Goal: Find contact information: Find contact information

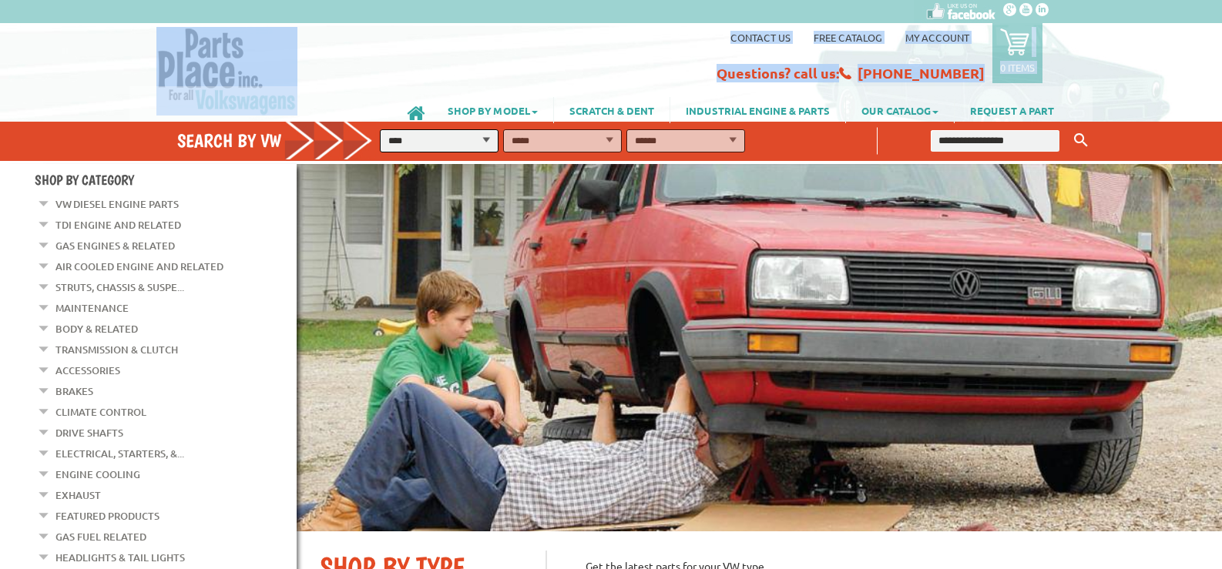
drag, startPoint x: 298, startPoint y: 108, endPoint x: 143, endPoint y: 47, distance: 167.1
click at [143, 47] on header "VW Diesel Engine Parts Diesel Cylinder Heads and Parts Diesel Timing Belts, Ten…" at bounding box center [611, 80] width 1222 height 161
drag, startPoint x: 814, startPoint y: 242, endPoint x: 785, endPoint y: 234, distance: 29.5
click at [813, 242] on img at bounding box center [759, 348] width 925 height 368
click at [240, 66] on img at bounding box center [226, 71] width 141 height 89
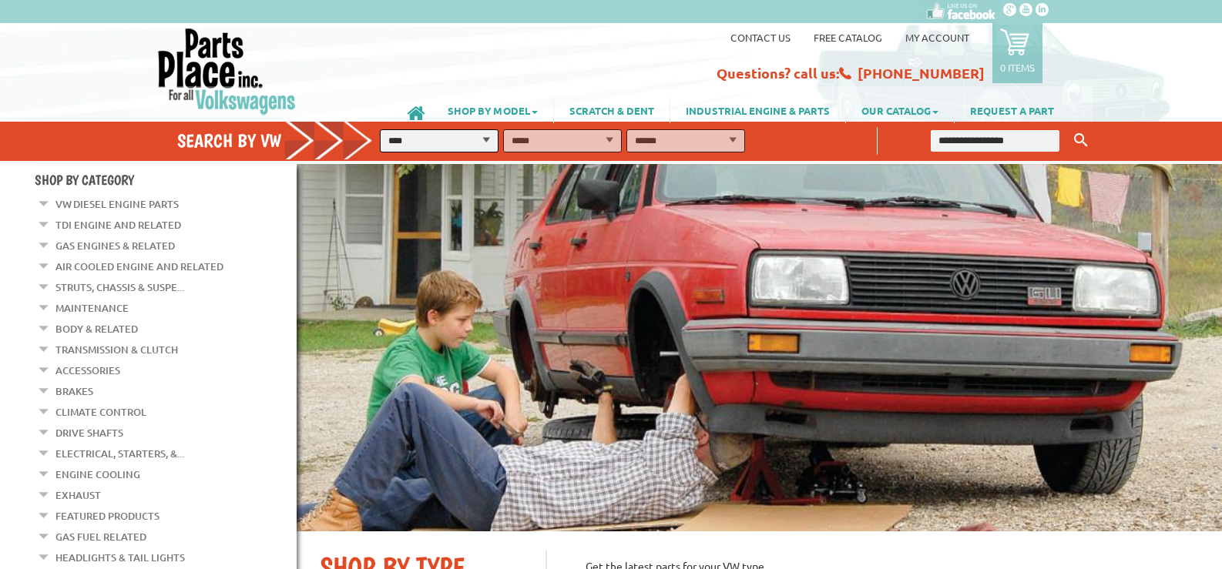
click at [458, 146] on select "**********" at bounding box center [439, 140] width 119 height 23
drag, startPoint x: 458, startPoint y: 146, endPoint x: 389, endPoint y: 159, distance: 70.6
click at [458, 146] on select "**********" at bounding box center [439, 140] width 119 height 23
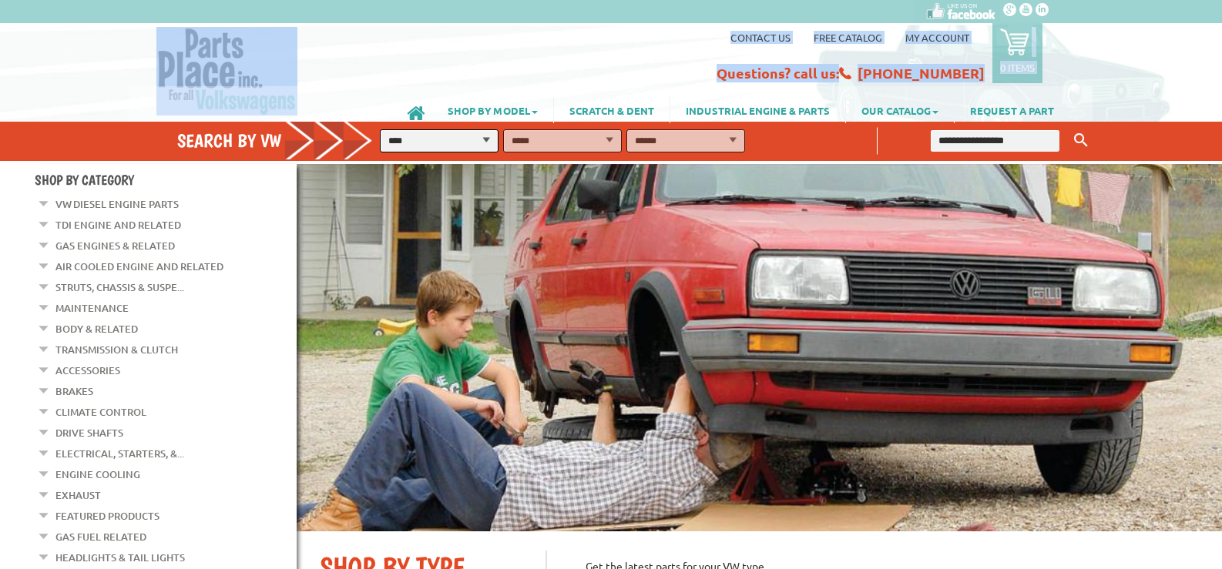
drag, startPoint x: 345, startPoint y: 101, endPoint x: 140, endPoint y: 46, distance: 212.1
click at [140, 46] on header "VW Diesel Engine Parts Diesel Cylinder Heads and Parts Diesel Timing Belts, Ten…" at bounding box center [611, 80] width 1222 height 161
click at [1207, 96] on div "Contact us Free Catalog My Account 0 items Recently added item(s) × You have no…" at bounding box center [611, 69] width 1222 height 92
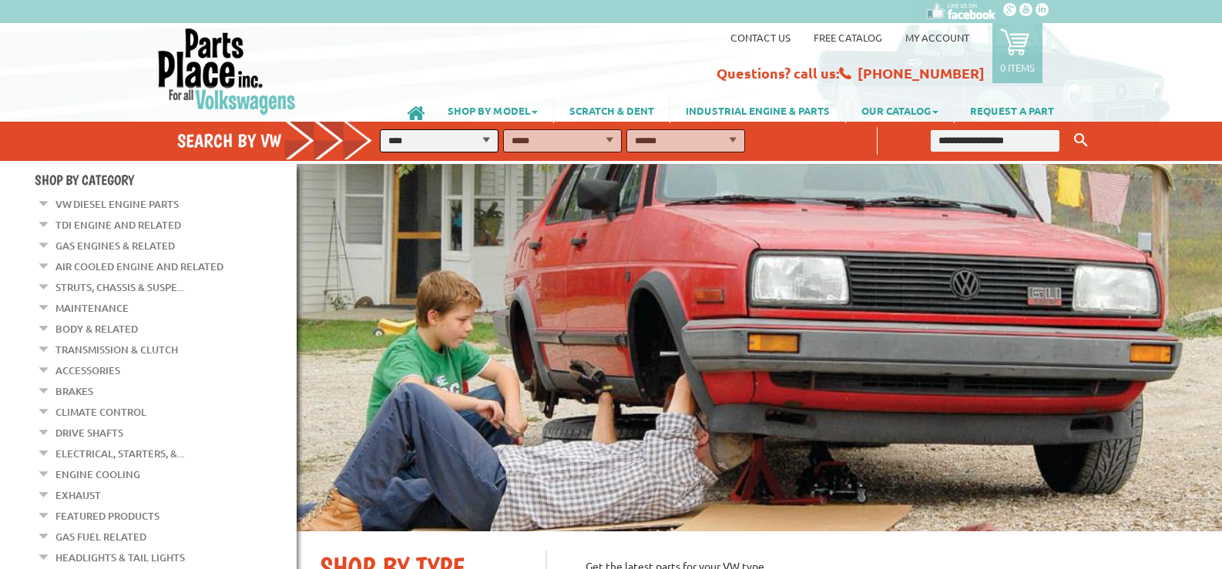
click at [771, 32] on link "Contact us" at bounding box center [760, 37] width 60 height 13
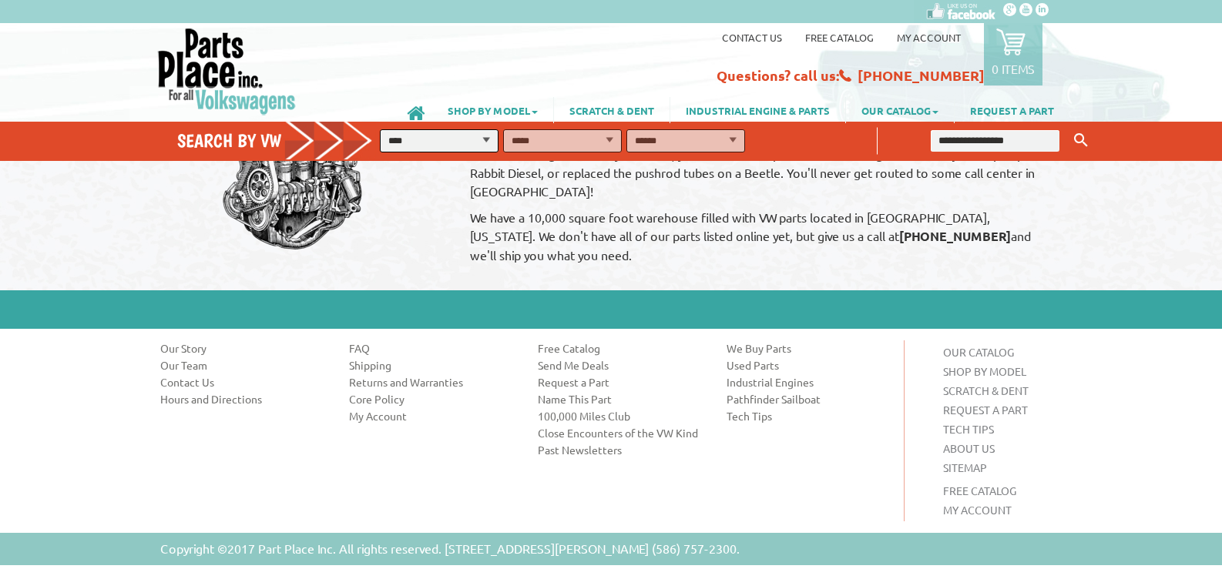
scroll to position [1090, 0]
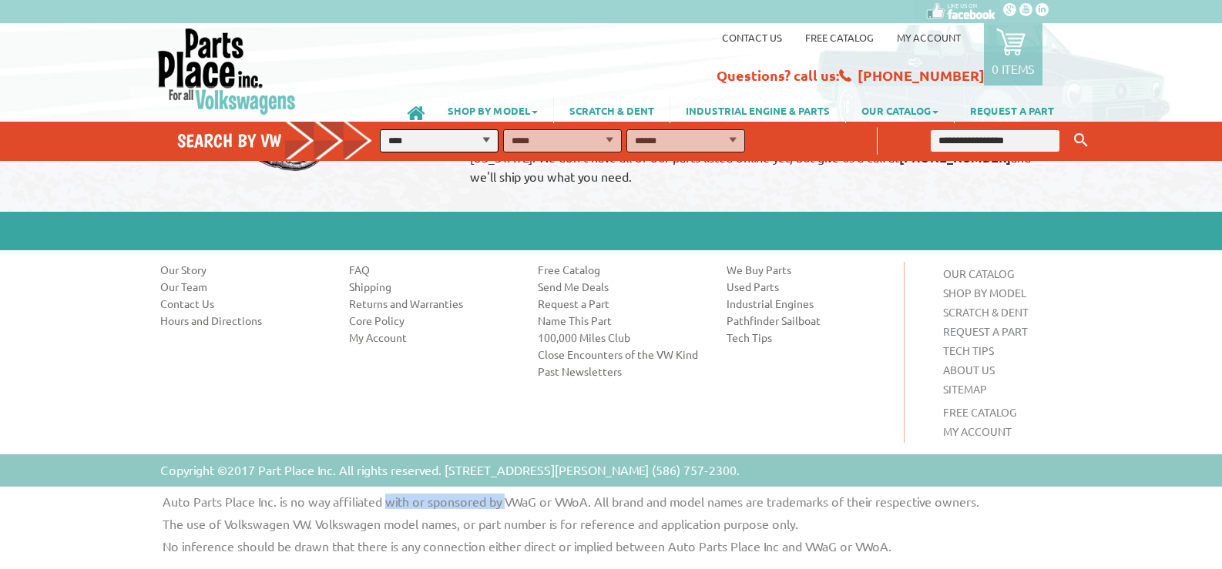
drag, startPoint x: 398, startPoint y: 488, endPoint x: 611, endPoint y: 502, distance: 213.9
click at [602, 502] on div "Auto Parts Place Inc. is no way affiliated with or sponsored by VWaG or VWoA. A…" at bounding box center [611, 524] width 1222 height 75
drag, startPoint x: 613, startPoint y: 502, endPoint x: 670, endPoint y: 512, distance: 58.0
click at [615, 503] on p "Auto Parts Place Inc. is no way affiliated with or sponsored by VWaG or VWoA. A…" at bounding box center [627, 502] width 952 height 15
drag, startPoint x: 756, startPoint y: 514, endPoint x: 707, endPoint y: 513, distance: 49.3
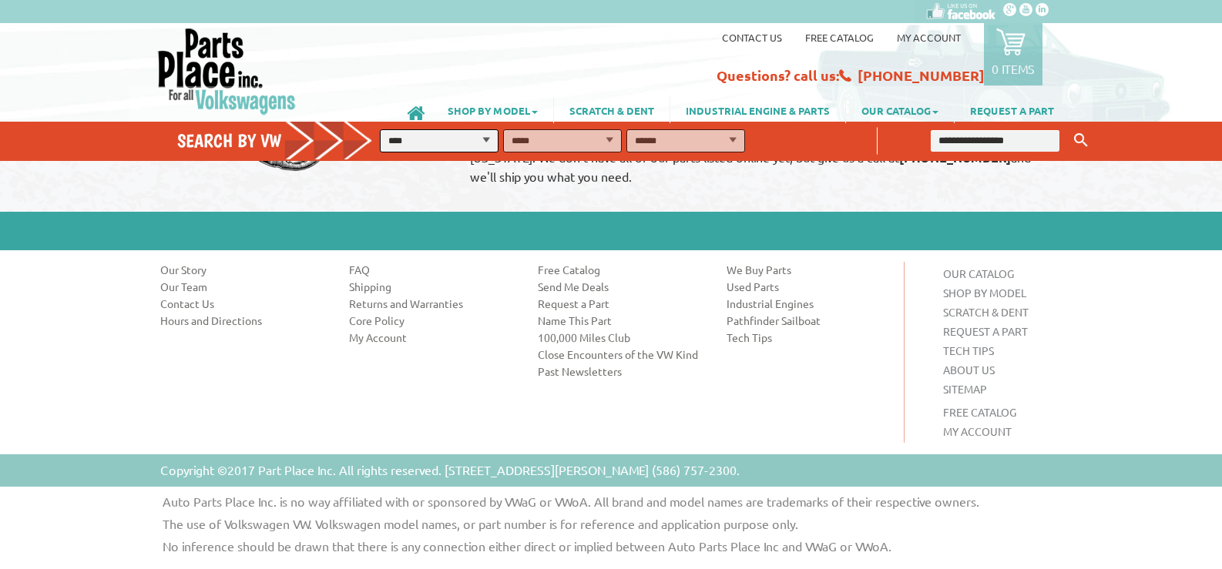
click at [750, 513] on div "Auto Parts Place Inc. is no way affiliated with or sponsored by VWaG or VWoA. A…" at bounding box center [626, 528] width 975 height 67
click at [696, 513] on div "Auto Parts Place Inc. is no way affiliated with or sponsored by VWaG or VWoA. A…" at bounding box center [626, 528] width 975 height 67
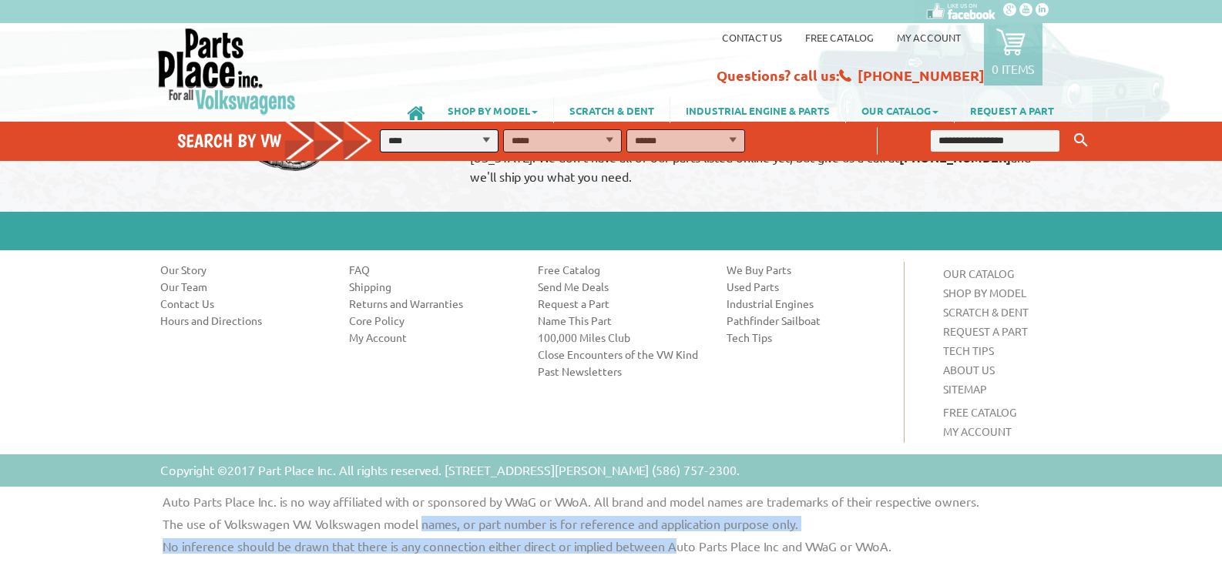
drag, startPoint x: 461, startPoint y: 530, endPoint x: 683, endPoint y: 545, distance: 223.1
click at [683, 545] on div "Auto Parts Place Inc. is no way affiliated with or sponsored by VWaG or VWoA. A…" at bounding box center [626, 528] width 975 height 67
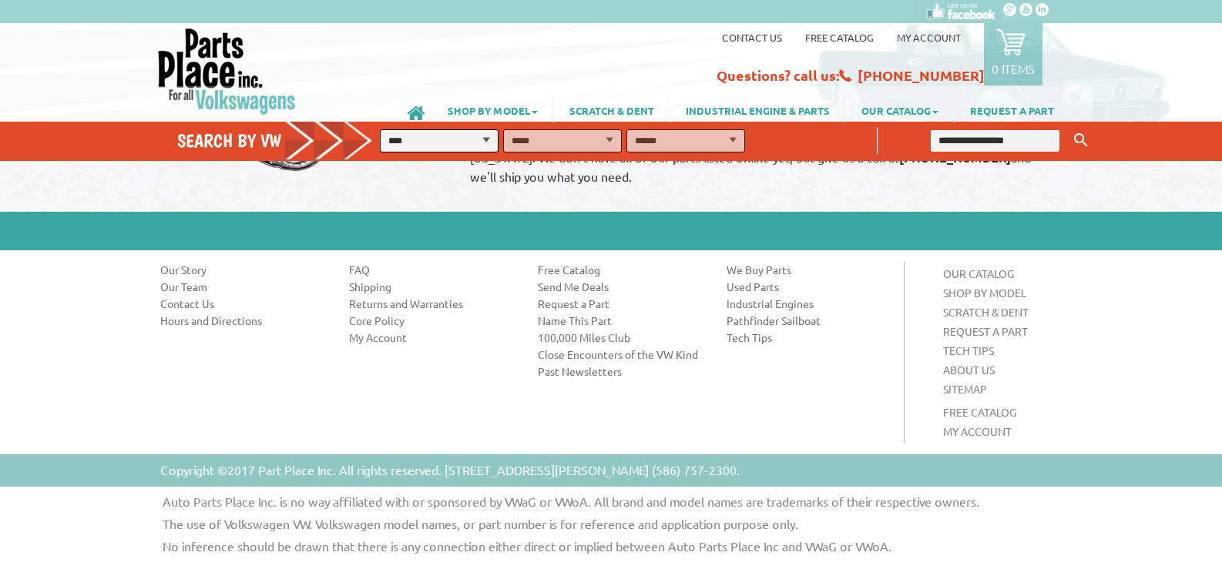
click at [747, 545] on p "No inference should be drawn that there is any connection either direct or impl…" at bounding box center [627, 546] width 952 height 15
drag, startPoint x: 977, startPoint y: 559, endPoint x: 588, endPoint y: 562, distance: 389.1
click at [966, 553] on p "No inference should be drawn that there is any connection either direct or impl…" at bounding box center [627, 546] width 952 height 15
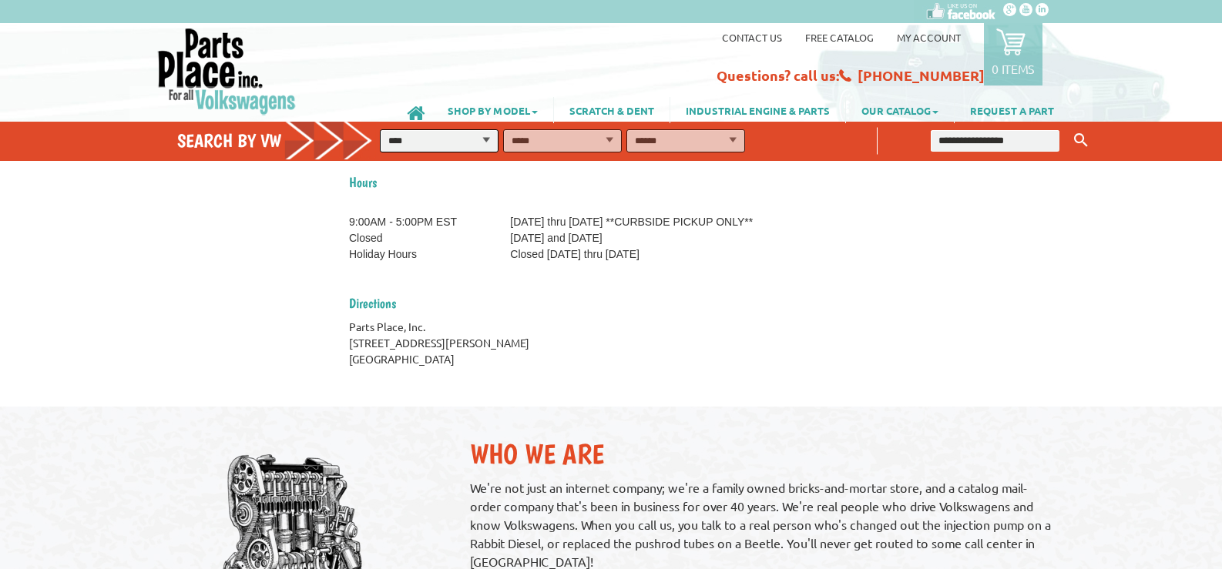
scroll to position [642, 0]
